Goal: Task Accomplishment & Management: Use online tool/utility

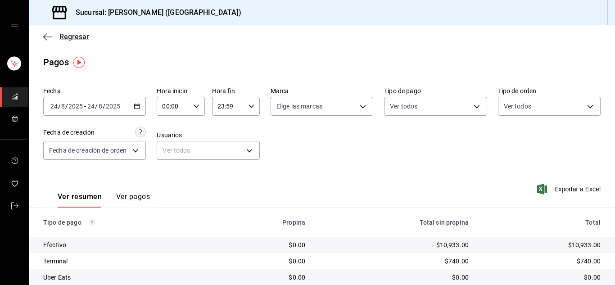
click at [43, 38] on icon "button" at bounding box center [47, 37] width 9 height 8
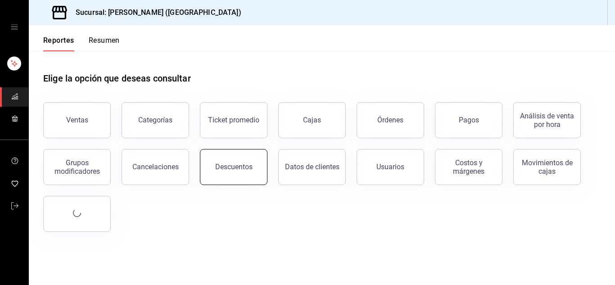
click at [227, 173] on button "Descuentos" at bounding box center [234, 167] width 68 height 36
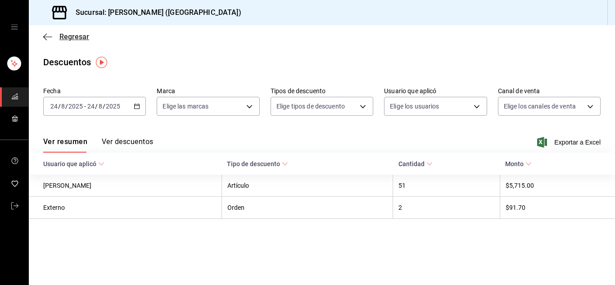
click at [51, 36] on icon "button" at bounding box center [47, 36] width 9 height 0
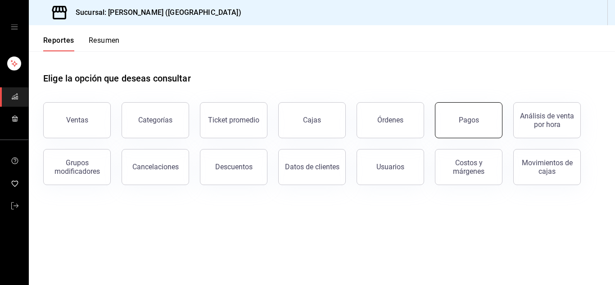
click at [446, 116] on button "Pagos" at bounding box center [469, 120] width 68 height 36
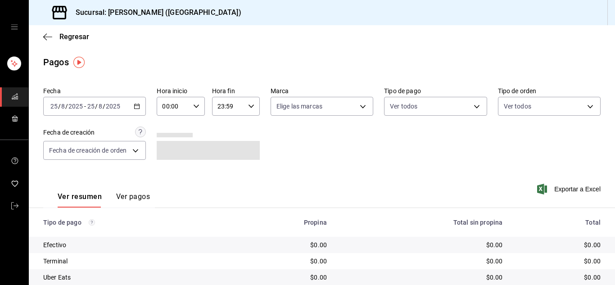
click at [135, 108] on icon "button" at bounding box center [137, 106] width 6 height 6
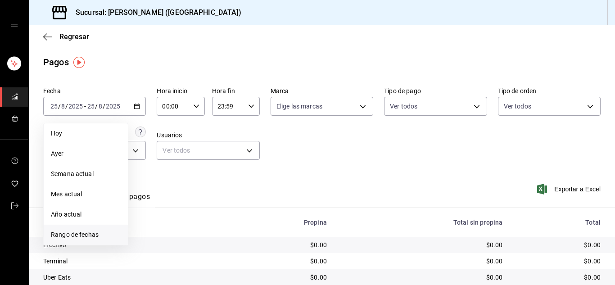
click at [95, 232] on span "Rango de fechas" at bounding box center [86, 234] width 70 height 9
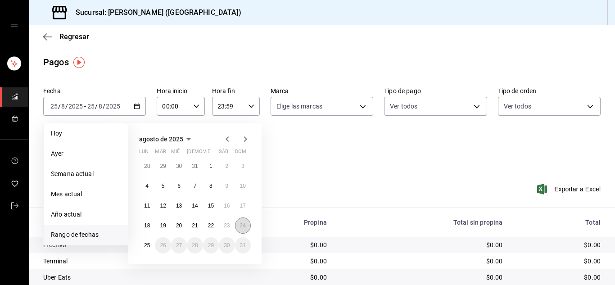
click at [241, 227] on abbr "24" at bounding box center [243, 226] width 6 height 6
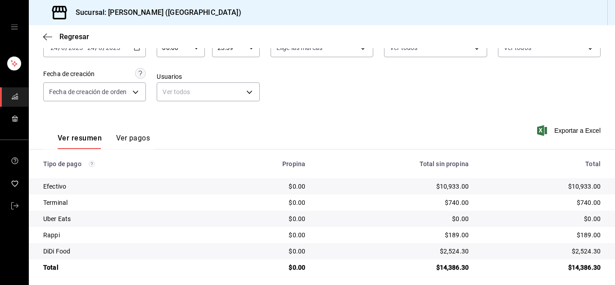
scroll to position [64, 0]
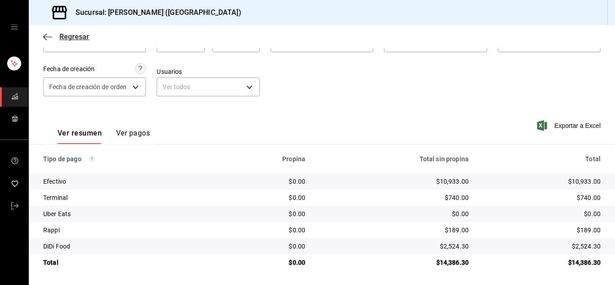
click at [49, 37] on icon "button" at bounding box center [47, 37] width 9 height 8
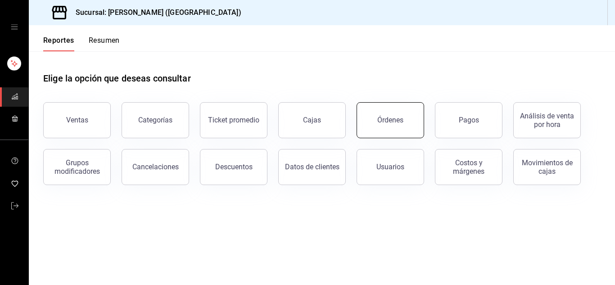
click at [402, 125] on button "Órdenes" at bounding box center [391, 120] width 68 height 36
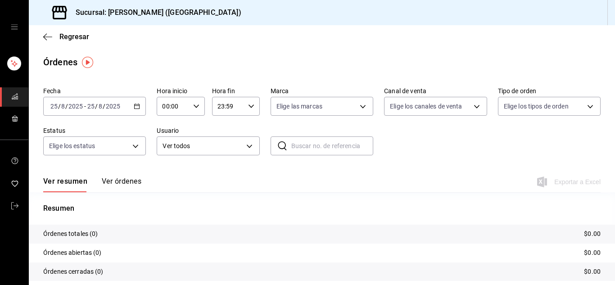
click at [136, 107] on icon "button" at bounding box center [137, 106] width 6 height 6
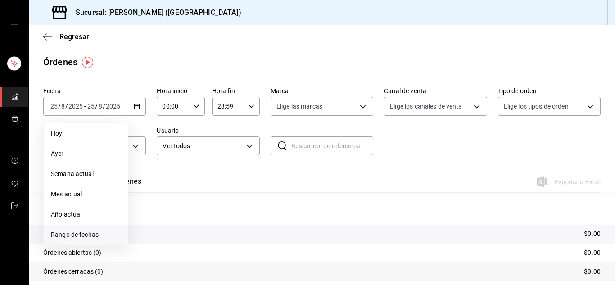
click at [91, 233] on span "Rango de fechas" at bounding box center [86, 234] width 70 height 9
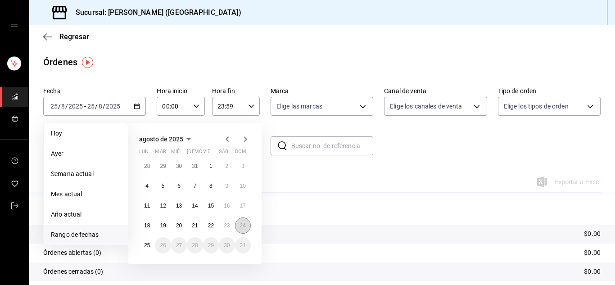
click at [244, 228] on abbr "24" at bounding box center [243, 226] width 6 height 6
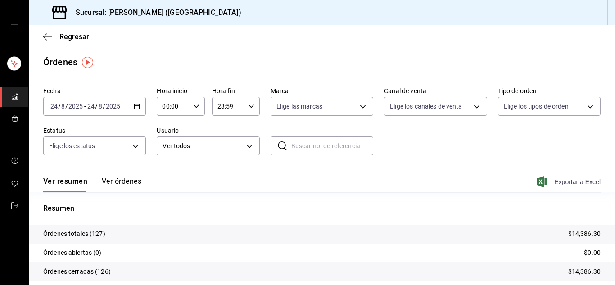
click at [572, 183] on span "Exportar a Excel" at bounding box center [570, 182] width 62 height 11
click at [16, 204] on icon "mailbox folders" at bounding box center [14, 205] width 7 height 7
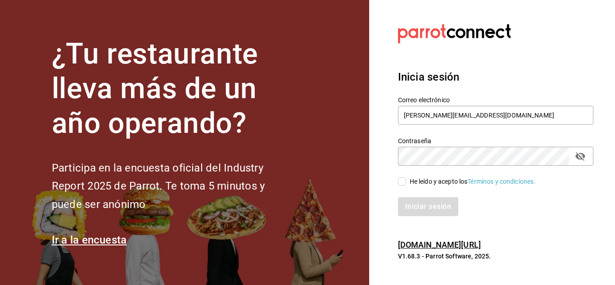
drag, startPoint x: 402, startPoint y: 183, endPoint x: 442, endPoint y: 221, distance: 54.5
click at [442, 221] on div "Inicia sesión Correo electrónico [PERSON_NAME][EMAIL_ADDRESS][DOMAIN_NAME] Cont…" at bounding box center [495, 142] width 195 height 169
click at [404, 183] on input "He leído y acepto los Términos y condiciones." at bounding box center [402, 181] width 8 height 8
checkbox input "true"
click at [422, 206] on button "Iniciar sesión" at bounding box center [428, 206] width 61 height 19
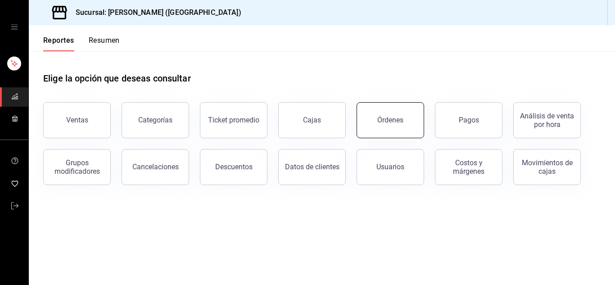
click at [403, 123] on button "Órdenes" at bounding box center [391, 120] width 68 height 36
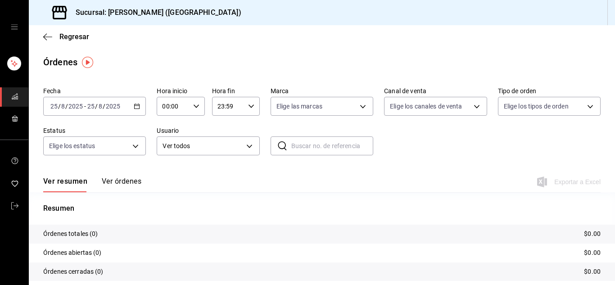
click at [132, 106] on div "2025-08-25 25 / 8 / 2025 - 2025-08-25 25 / 8 / 2025" at bounding box center [94, 106] width 103 height 19
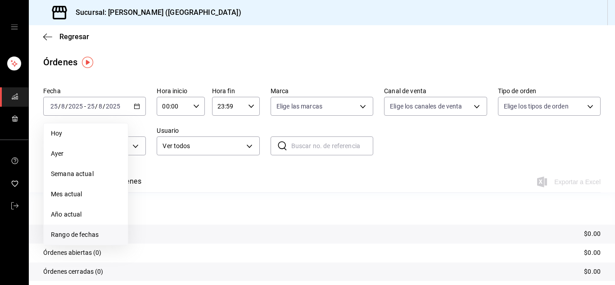
click at [88, 233] on span "Rango de fechas" at bounding box center [86, 234] width 70 height 9
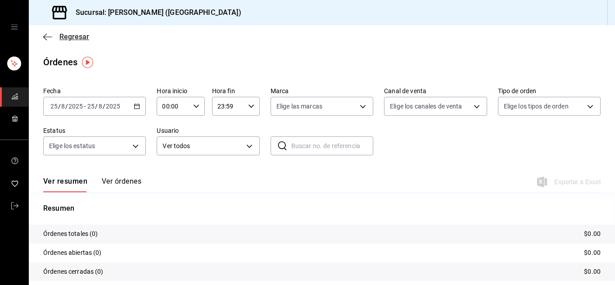
click at [45, 34] on icon "button" at bounding box center [47, 37] width 9 height 8
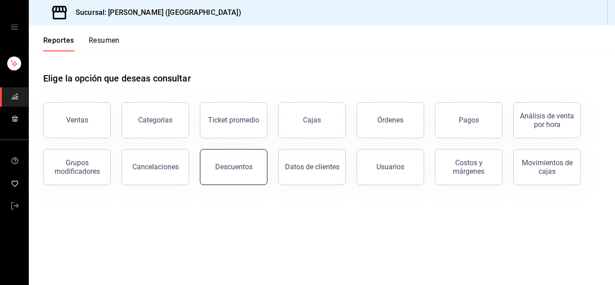
click at [241, 166] on div "Descuentos" at bounding box center [233, 167] width 37 height 9
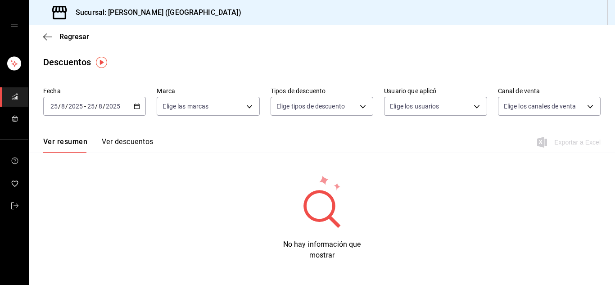
click at [137, 106] on \(Stroke\) "button" at bounding box center [137, 105] width 5 height 0
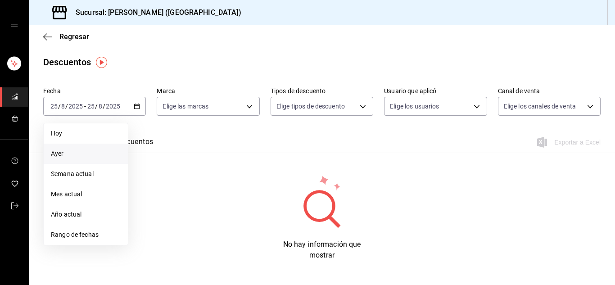
click at [91, 156] on span "Ayer" at bounding box center [86, 153] width 70 height 9
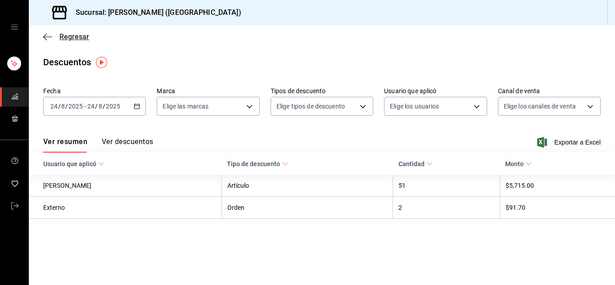
click at [49, 36] on icon "button" at bounding box center [47, 37] width 9 height 8
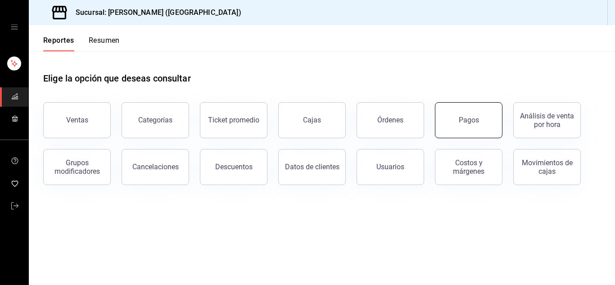
click at [464, 126] on button "Pagos" at bounding box center [469, 120] width 68 height 36
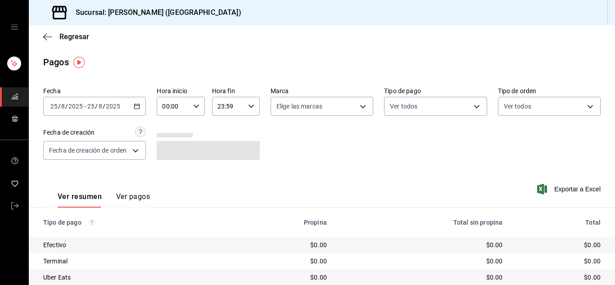
click at [137, 108] on icon "button" at bounding box center [137, 106] width 6 height 6
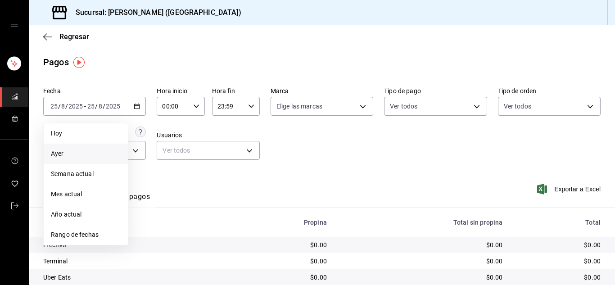
click at [69, 153] on span "Ayer" at bounding box center [86, 153] width 70 height 9
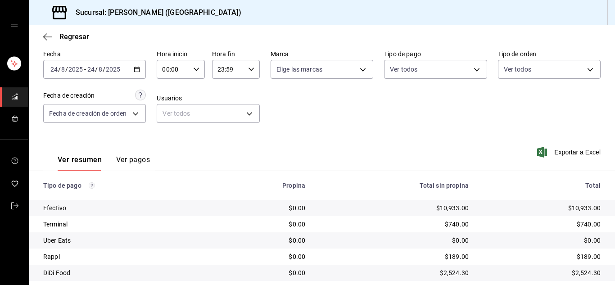
scroll to position [64, 0]
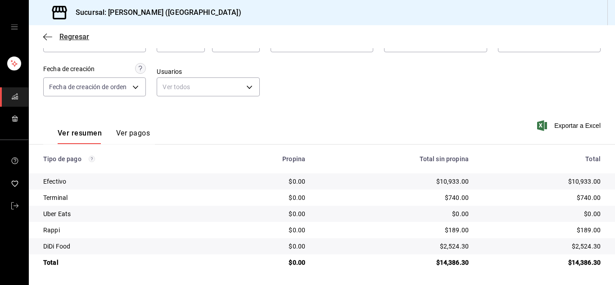
click at [50, 37] on icon "button" at bounding box center [47, 36] width 9 height 0
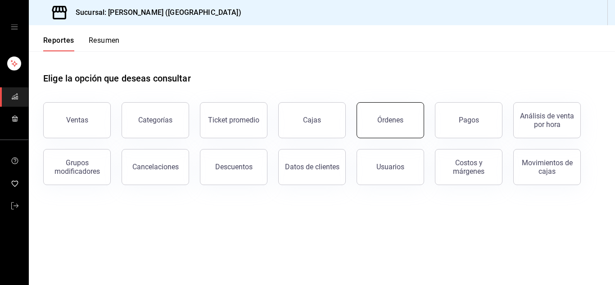
click at [414, 126] on button "Órdenes" at bounding box center [391, 120] width 68 height 36
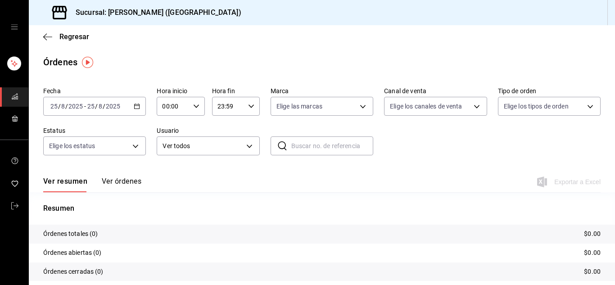
click at [135, 107] on icon "button" at bounding box center [137, 106] width 6 height 6
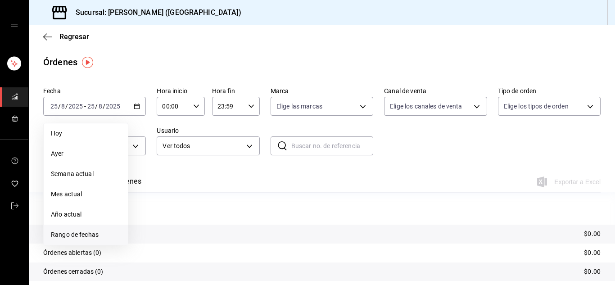
click at [85, 234] on span "Rango de fechas" at bounding box center [86, 234] width 70 height 9
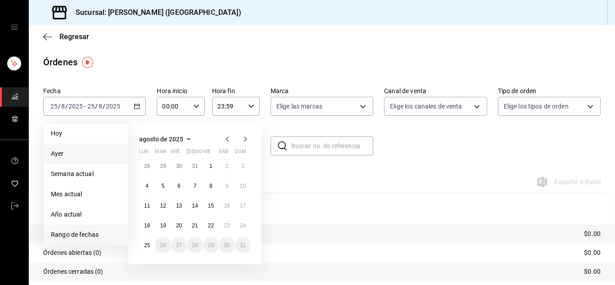
click at [82, 150] on span "Ayer" at bounding box center [86, 153] width 70 height 9
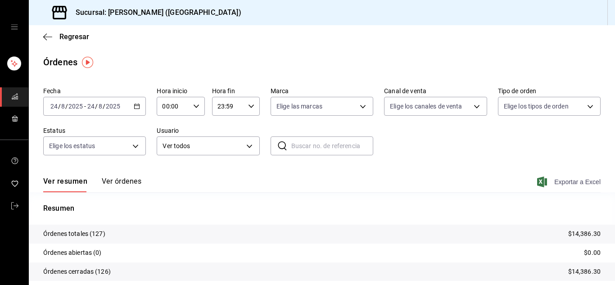
click at [557, 180] on span "Exportar a Excel" at bounding box center [570, 182] width 62 height 11
